Goal: Use online tool/utility: Utilize a website feature to perform a specific function

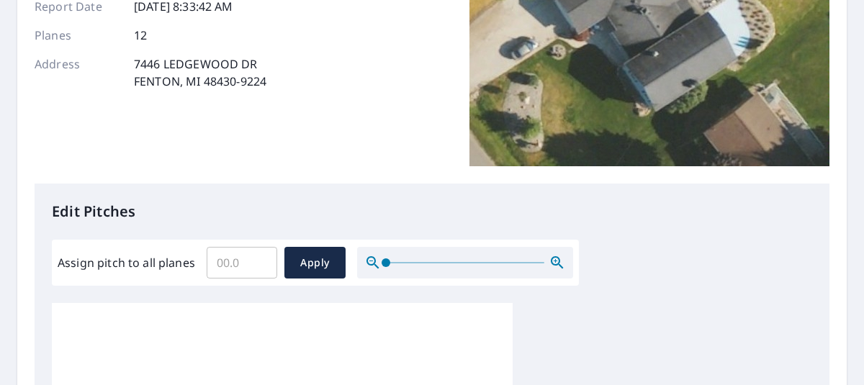
scroll to position [216, 0]
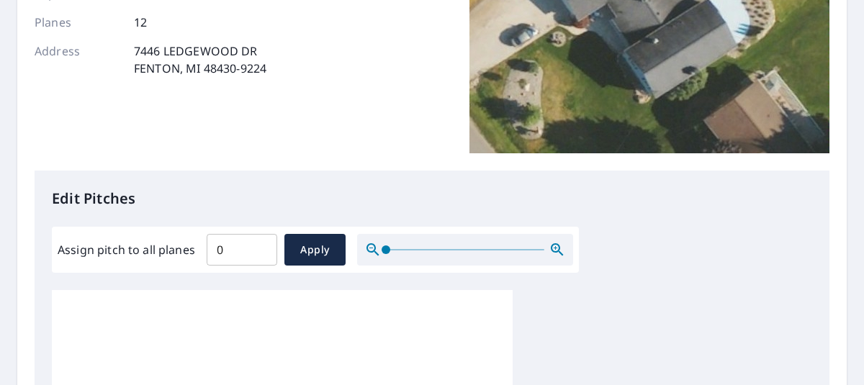
click at [256, 254] on input "0" at bounding box center [242, 250] width 71 height 40
drag, startPoint x: 243, startPoint y: 246, endPoint x: 181, endPoint y: 251, distance: 62.9
click at [181, 251] on div "Assign pitch to all planes 0 ​ Apply" at bounding box center [316, 250] width 516 height 32
type input "5"
drag, startPoint x: 233, startPoint y: 306, endPoint x: 245, endPoint y: 295, distance: 16.3
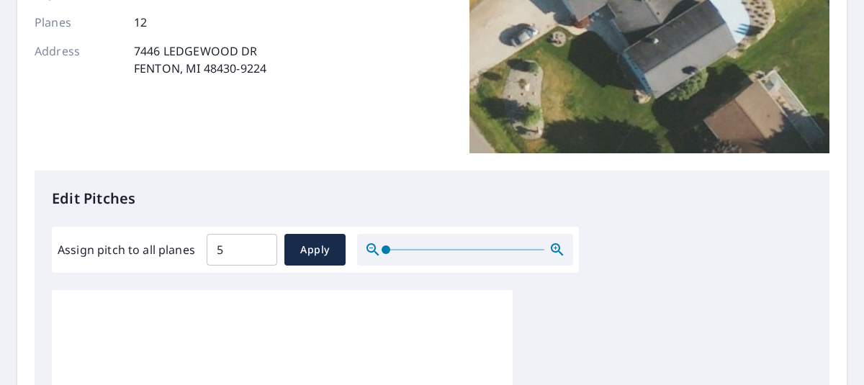
click at [310, 247] on span "Apply" at bounding box center [315, 250] width 38 height 18
type input "5"
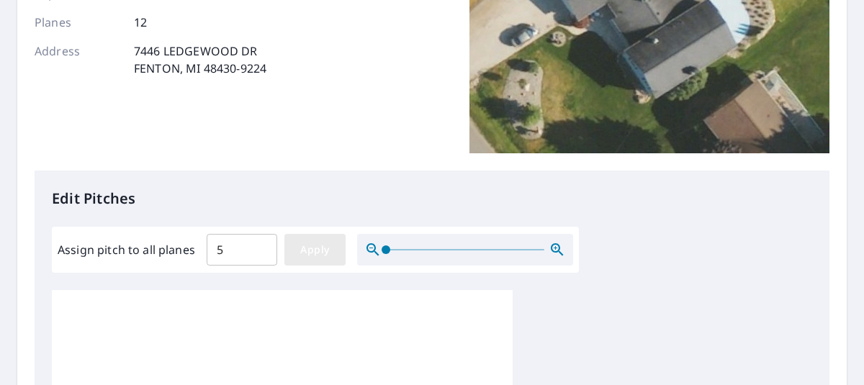
type input "5"
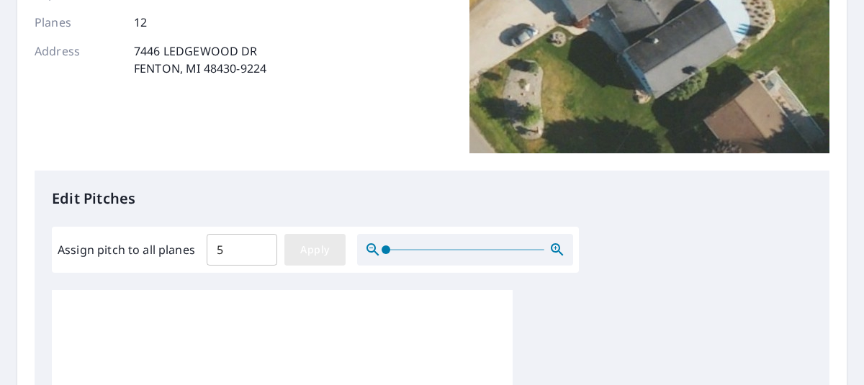
type input "5"
click at [316, 251] on span "Apply" at bounding box center [315, 250] width 38 height 18
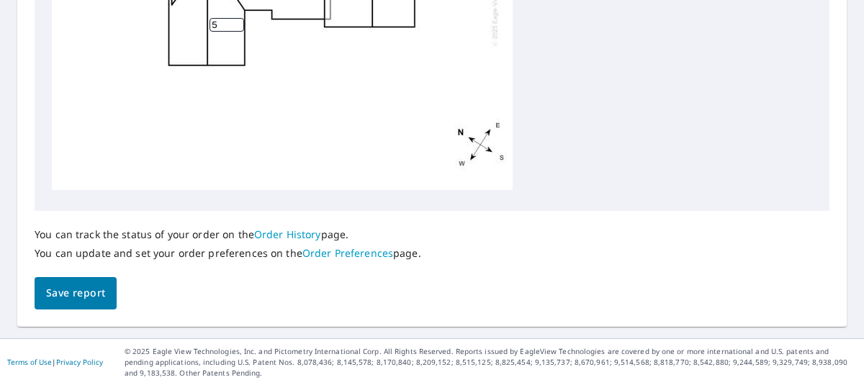
scroll to position [0, 0]
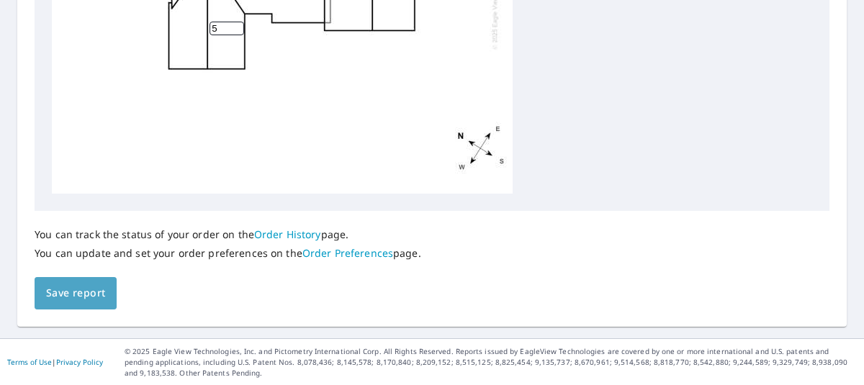
click at [72, 292] on span "Save report" at bounding box center [75, 294] width 59 height 18
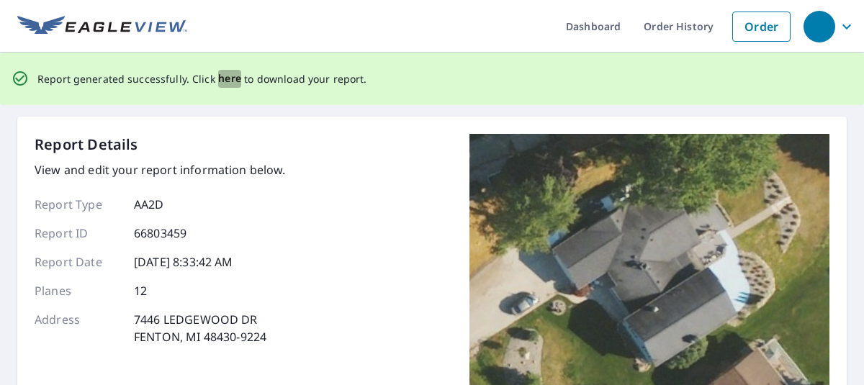
click at [225, 79] on span "here" at bounding box center [230, 79] width 24 height 18
click at [227, 81] on span "here" at bounding box center [230, 79] width 24 height 18
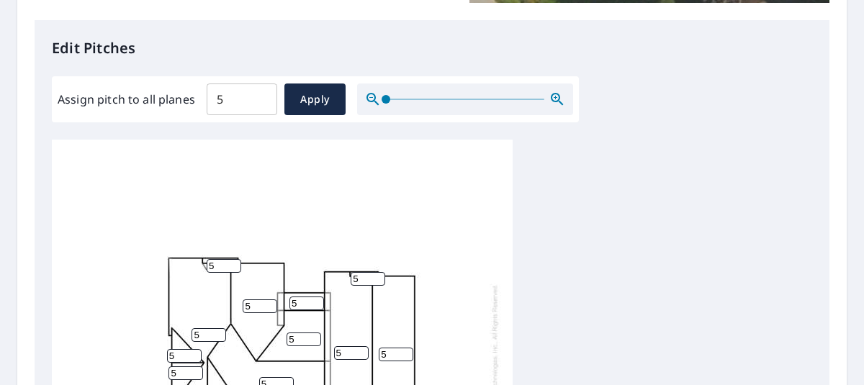
scroll to position [432, 0]
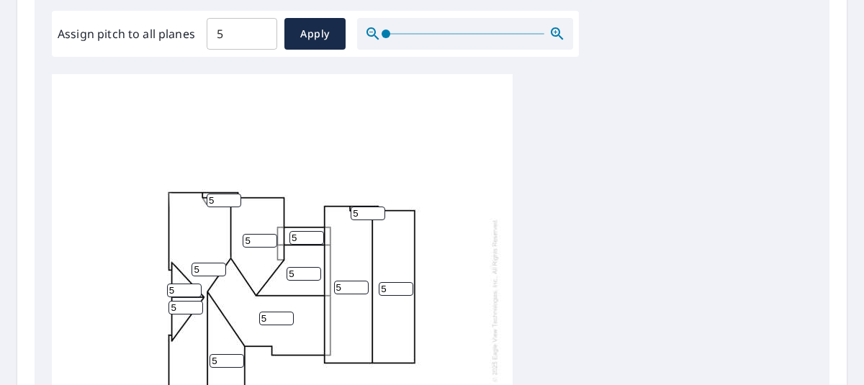
click at [447, 84] on div "5 5 5 5 5 5 5 5 5 5 5 5" at bounding box center [282, 300] width 461 height 452
drag, startPoint x: 422, startPoint y: 116, endPoint x: 427, endPoint y: 95, distance: 21.5
click at [425, 101] on div "5 5 5 5 5 5 5 5 5 5 5 5" at bounding box center [282, 300] width 461 height 452
